Goal: Task Accomplishment & Management: Use online tool/utility

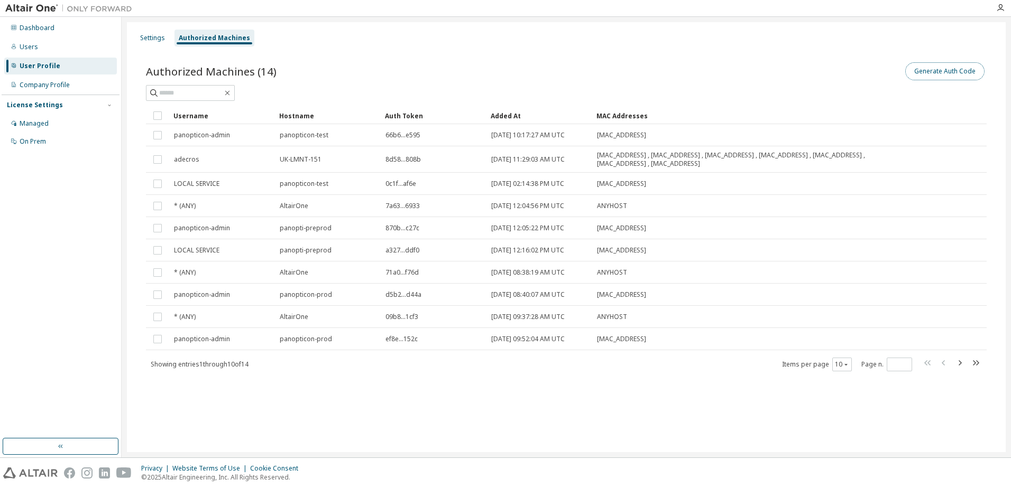
click at [939, 69] on button "Generate Auth Code" at bounding box center [944, 71] width 79 height 18
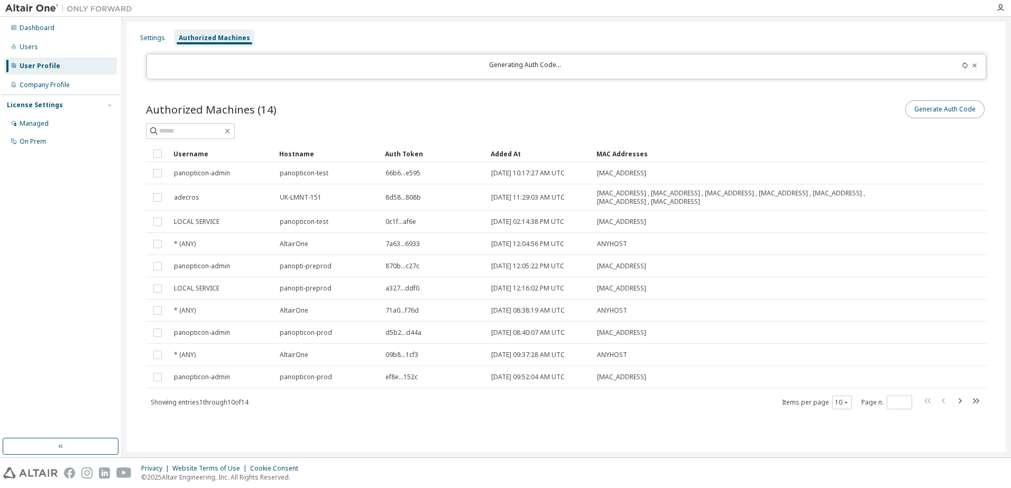
click at [940, 111] on button "Generate Auth Code" at bounding box center [944, 109] width 79 height 18
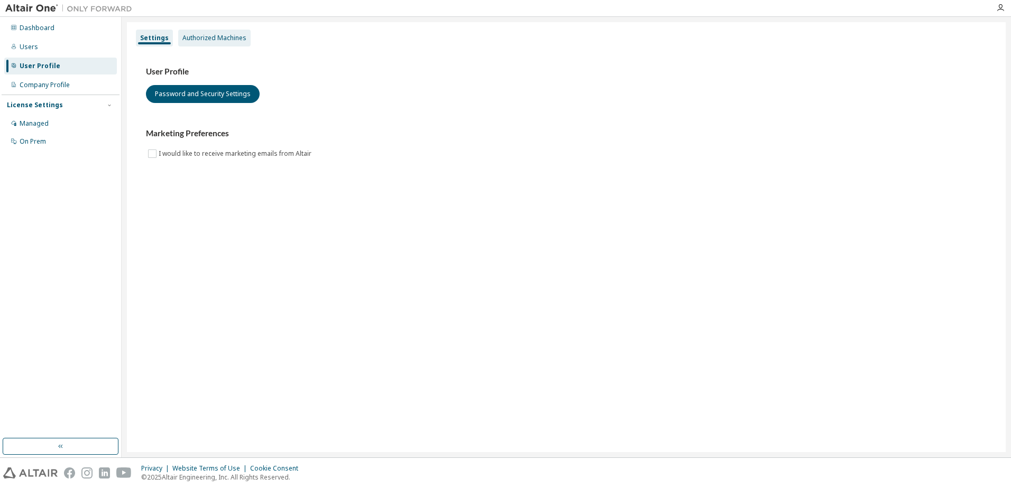
click at [217, 39] on div "Authorized Machines" at bounding box center [214, 38] width 64 height 8
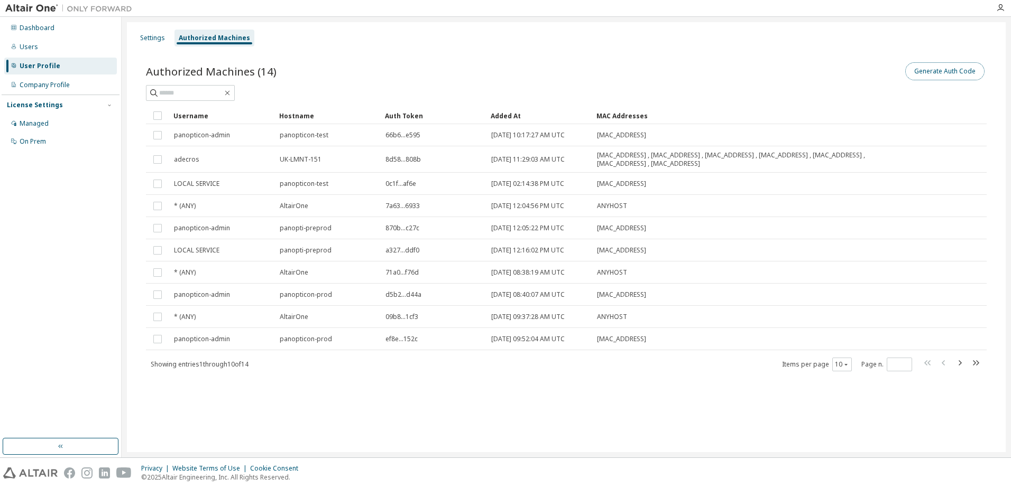
click at [937, 69] on button "Generate Auth Code" at bounding box center [944, 71] width 79 height 18
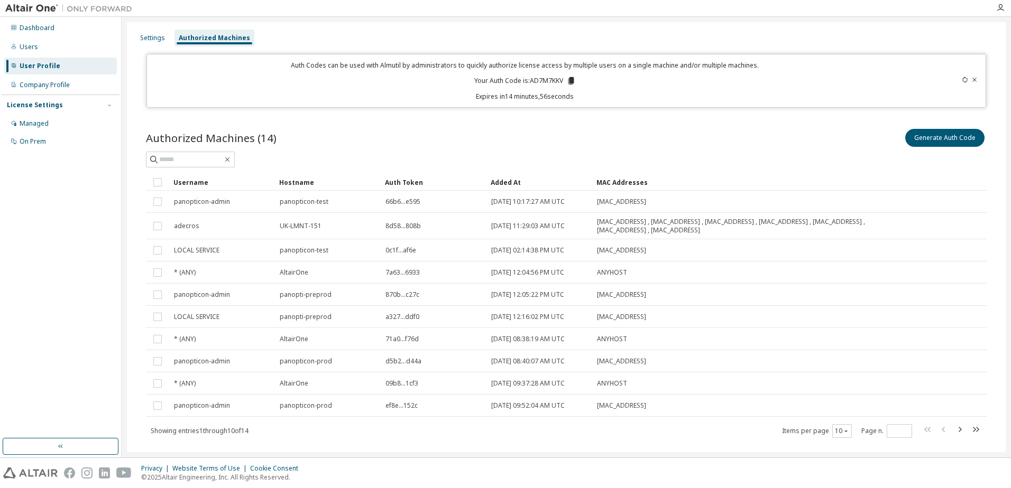
click at [570, 78] on icon at bounding box center [571, 80] width 6 height 7
click at [697, 134] on div "Generate Auth Code" at bounding box center [776, 138] width 420 height 22
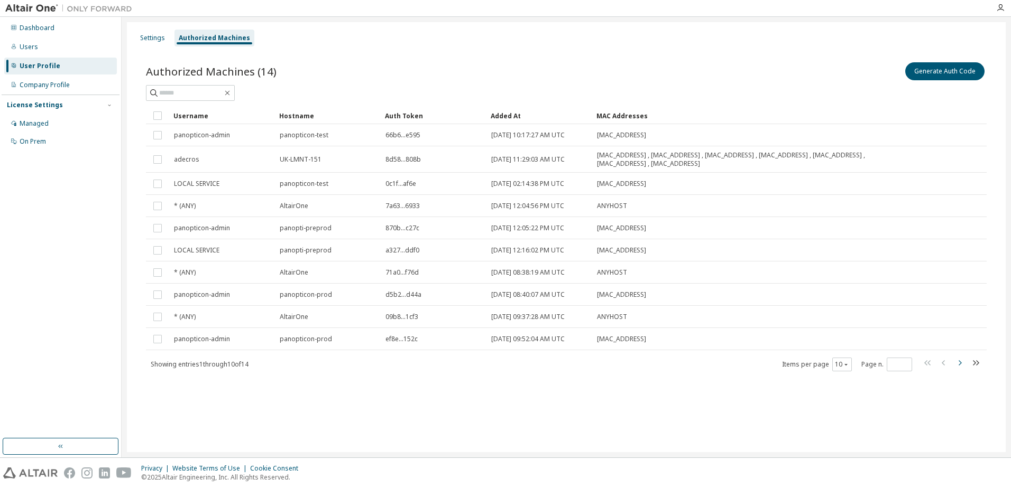
click at [959, 362] on icon "button" at bounding box center [959, 362] width 3 height 5
type input "*"
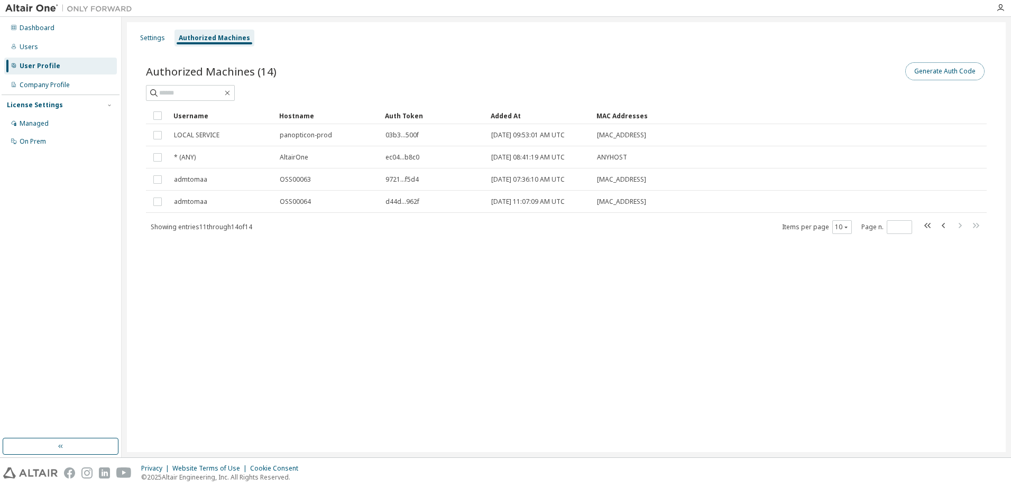
click at [943, 71] on button "Generate Auth Code" at bounding box center [944, 71] width 79 height 18
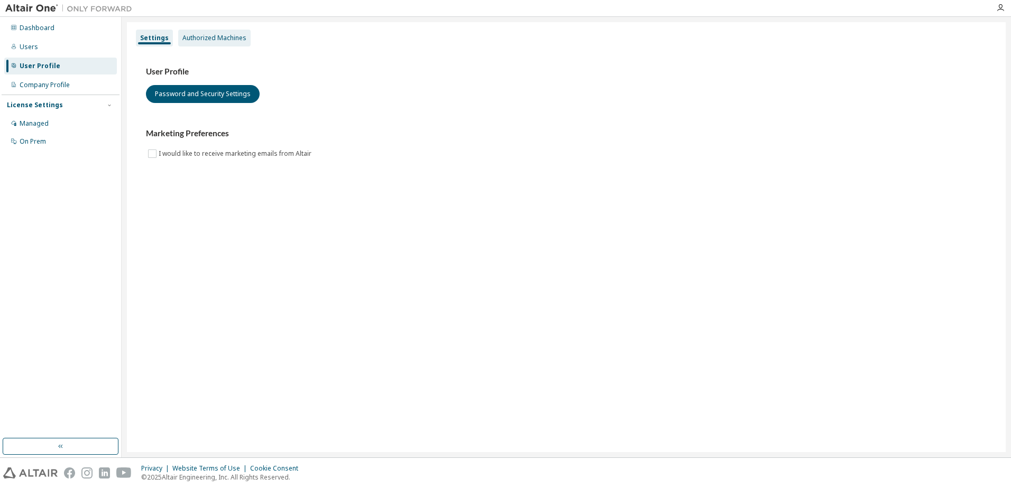
click at [200, 36] on div "Authorized Machines" at bounding box center [214, 38] width 64 height 8
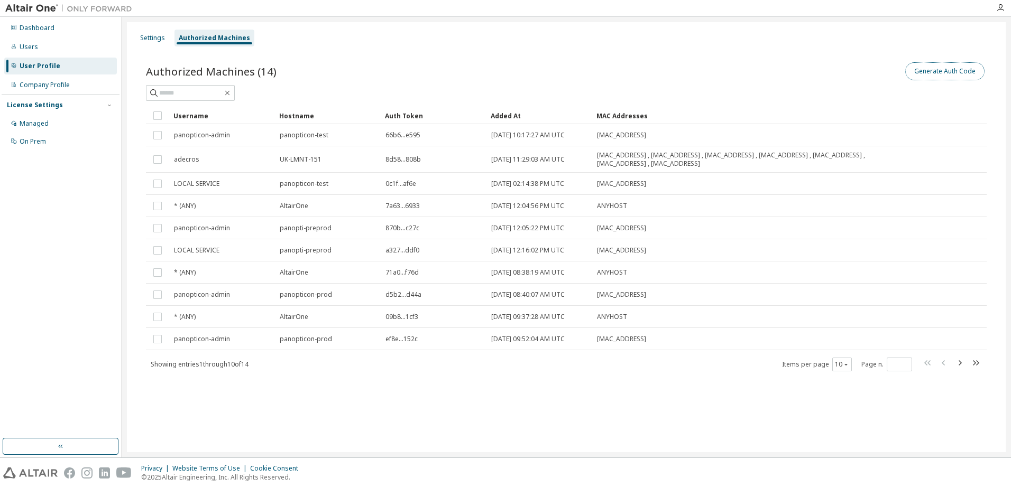
click at [942, 73] on button "Generate Auth Code" at bounding box center [944, 71] width 79 height 18
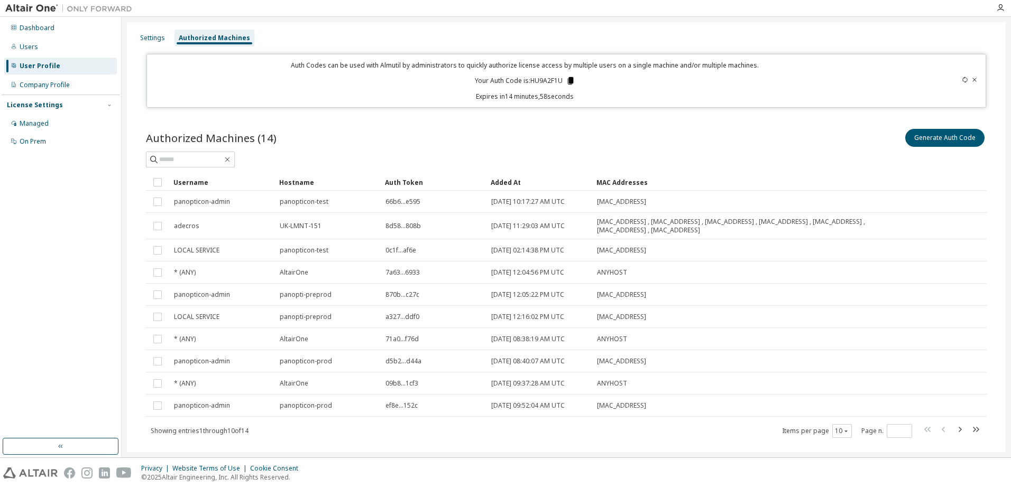
click at [568, 81] on icon at bounding box center [570, 80] width 6 height 7
